Goal: Task Accomplishment & Management: Complete application form

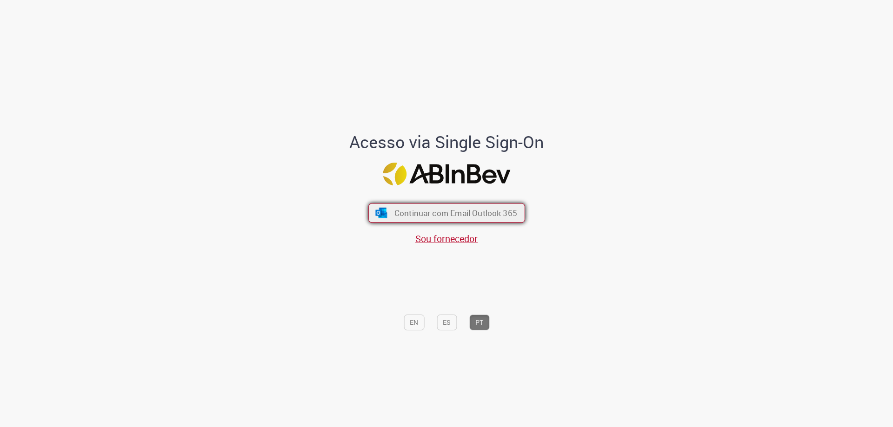
click at [431, 212] on span "Continuar com Email Outlook 365" at bounding box center [455, 213] width 123 height 11
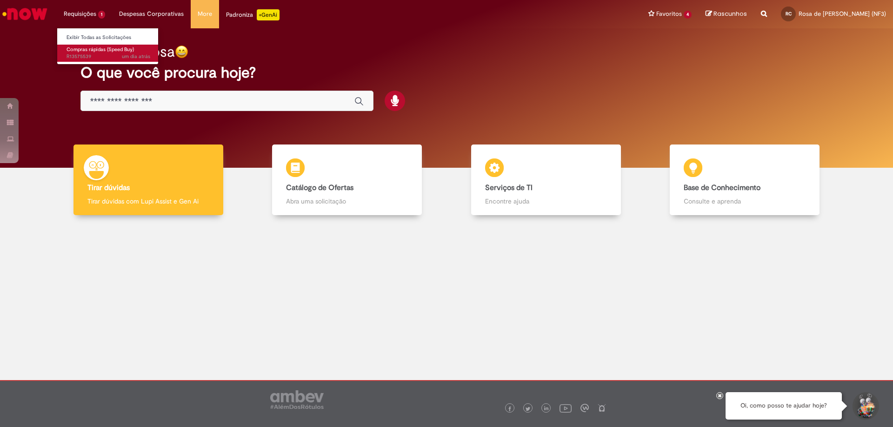
click at [76, 50] on span "Compras rápidas (Speed Buy)" at bounding box center [100, 49] width 67 height 7
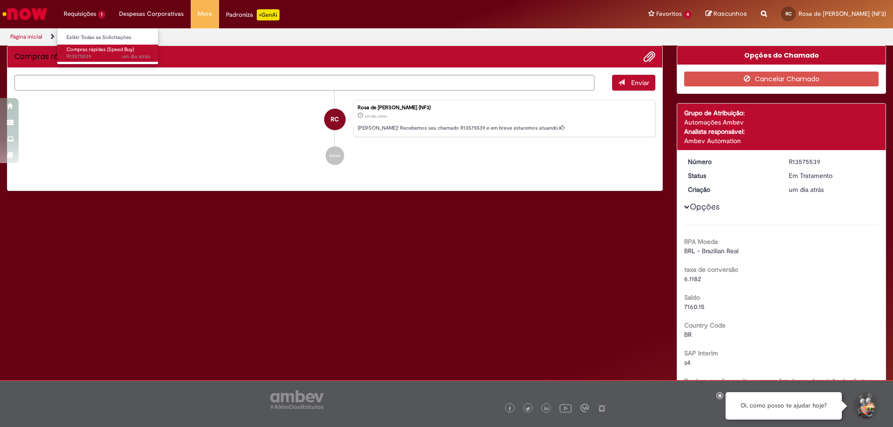
click at [95, 57] on span "um dia atrás um dia atrás R13575539" at bounding box center [109, 56] width 84 height 7
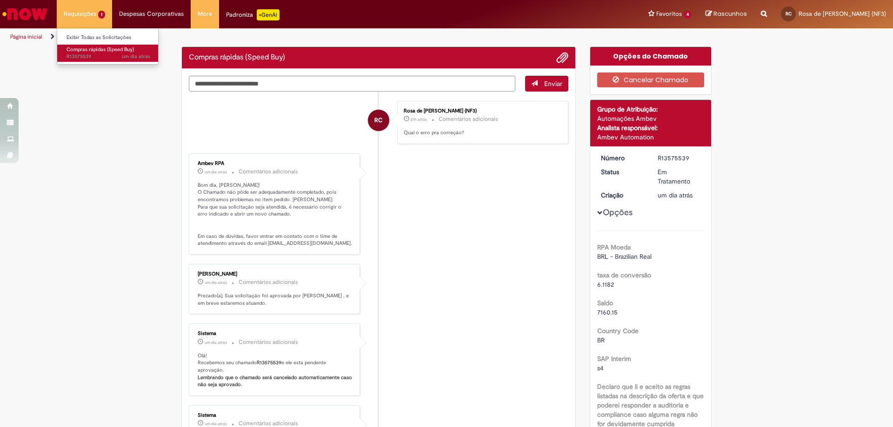
click at [95, 57] on span "um dia atrás um dia atrás R13575539" at bounding box center [109, 56] width 84 height 7
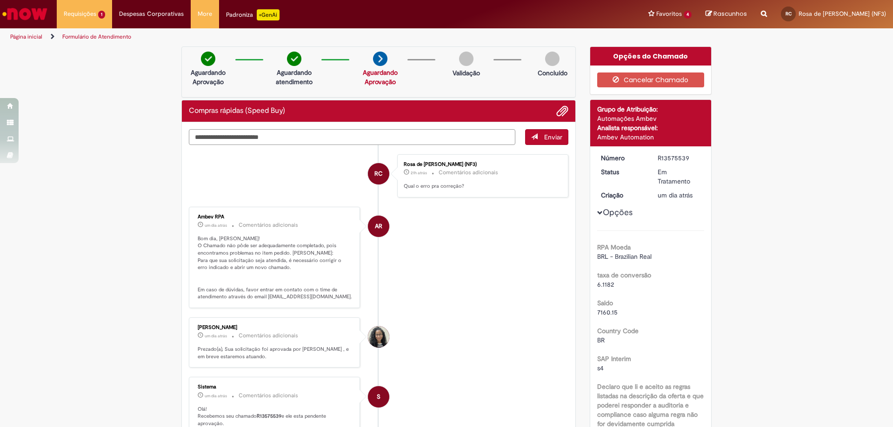
click at [230, 138] on textarea "Digite sua mensagem aqui..." at bounding box center [352, 137] width 326 height 16
type textarea "*"
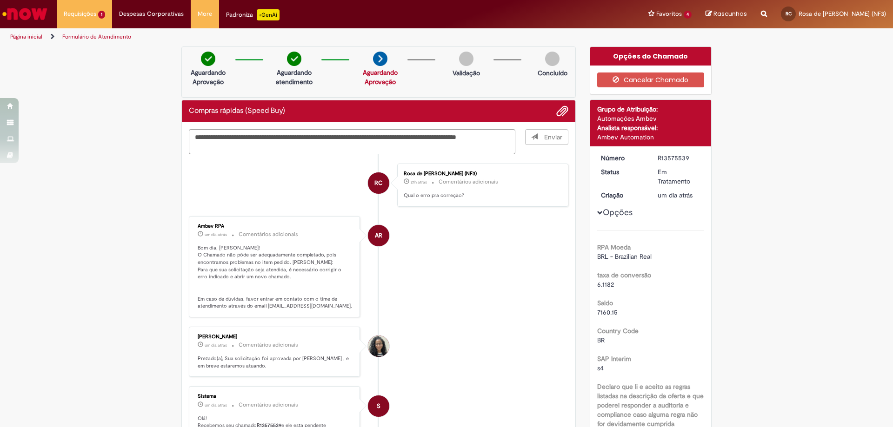
type textarea "**********"
click at [553, 136] on span "Enviar" at bounding box center [547, 141] width 43 height 25
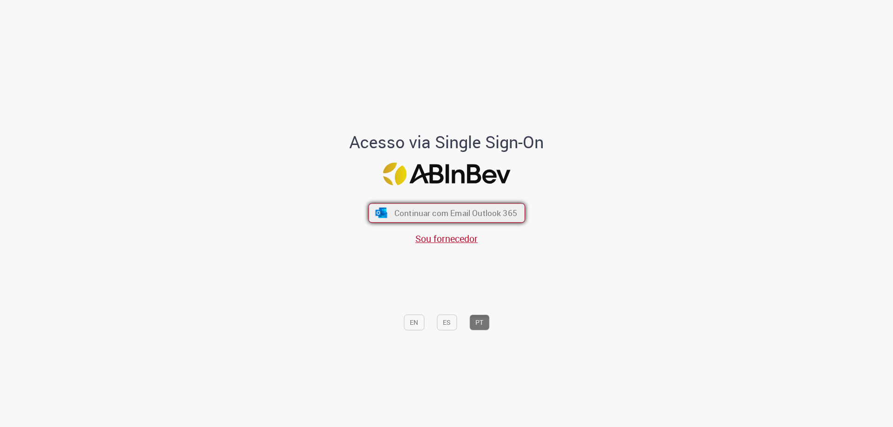
click at [445, 213] on span "Continuar com Email Outlook 365" at bounding box center [455, 213] width 123 height 11
